Goal: Navigation & Orientation: Find specific page/section

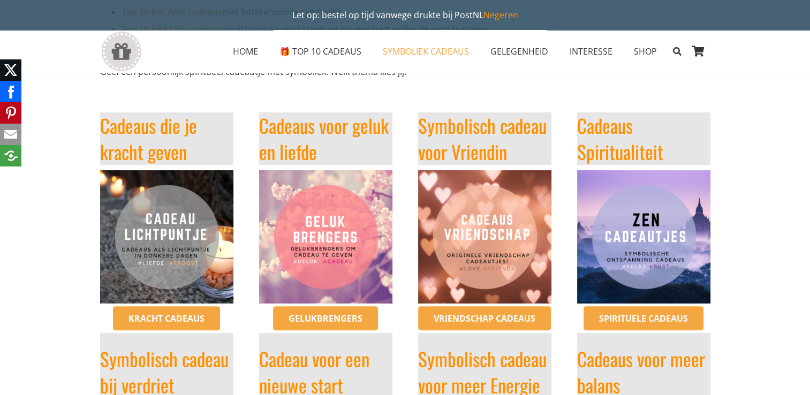
scroll to position [214, 0]
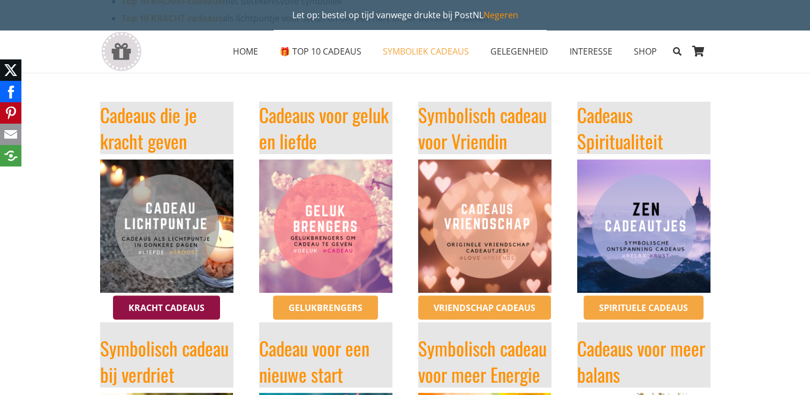
click at [199, 309] on span "Kracht cadeaus" at bounding box center [166, 308] width 76 height 12
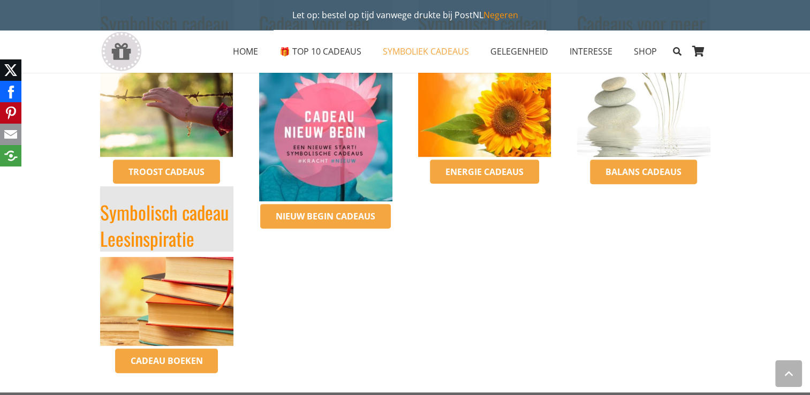
scroll to position [568, 0]
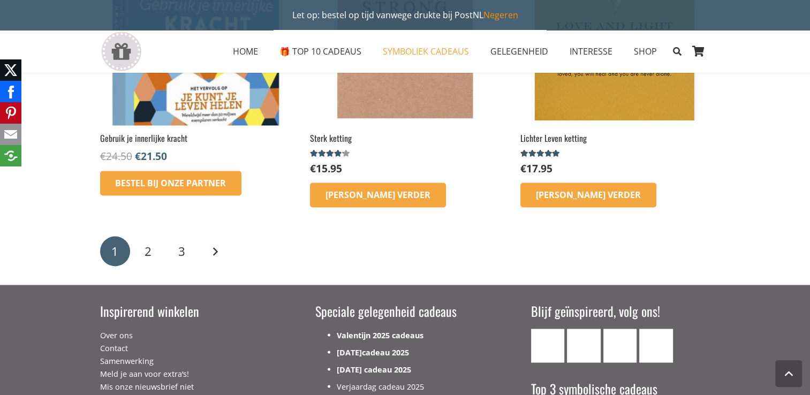
scroll to position [1781, 0]
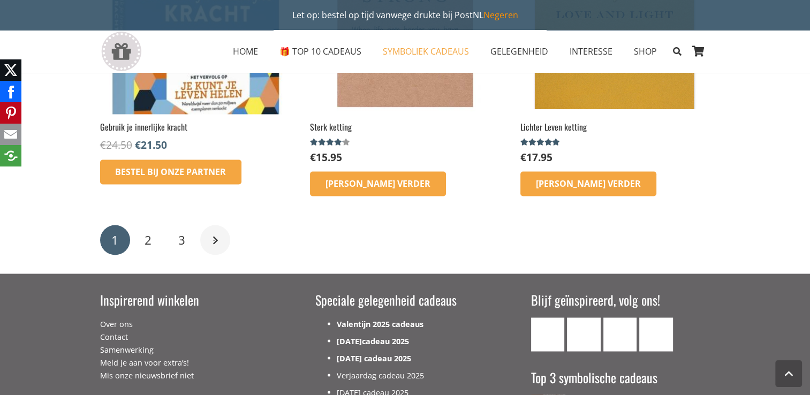
click at [215, 239] on link "Volgende" at bounding box center [215, 240] width 30 height 30
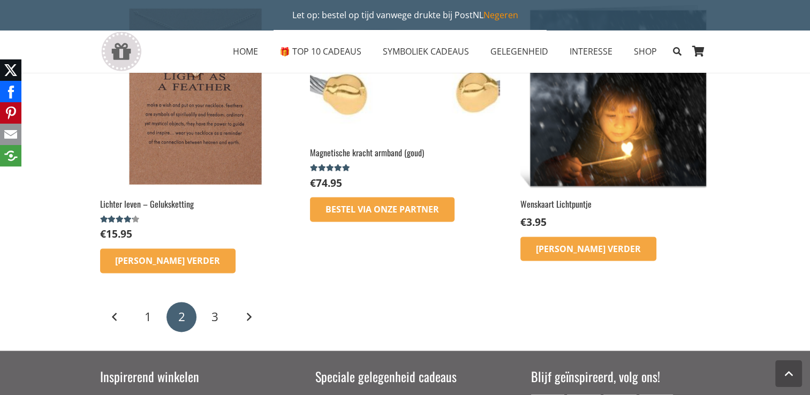
scroll to position [1347, 0]
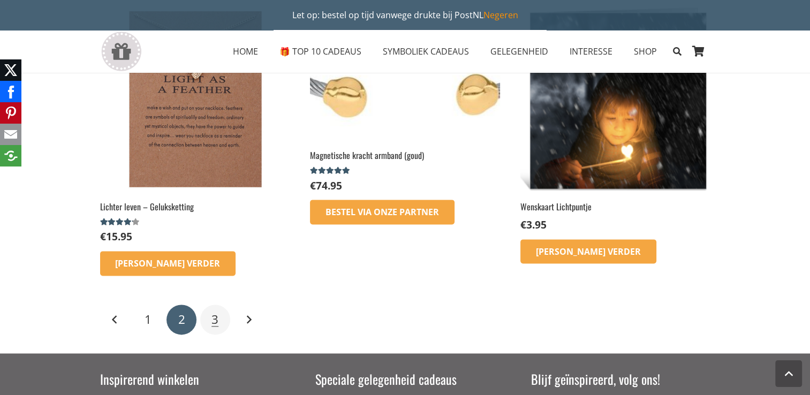
click at [212, 320] on span "3" at bounding box center [214, 319] width 7 height 17
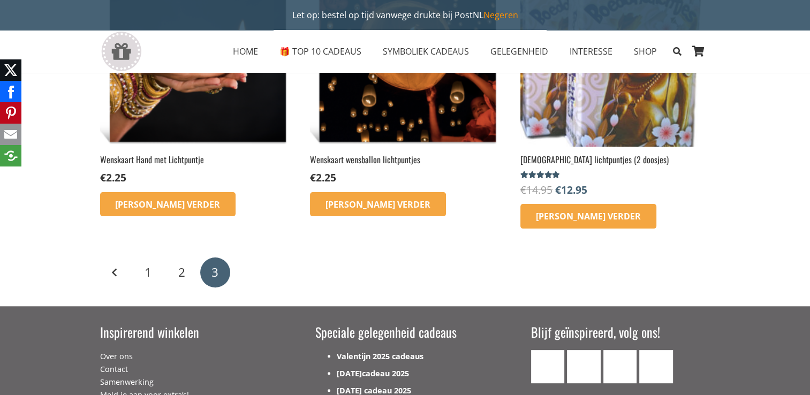
scroll to position [256, 0]
